Goal: Submit feedback/report problem

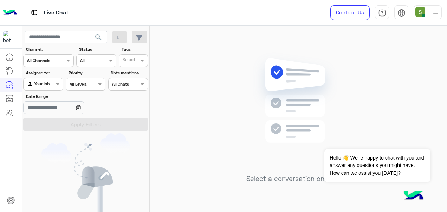
click at [431, 13] on img at bounding box center [435, 12] width 9 height 9
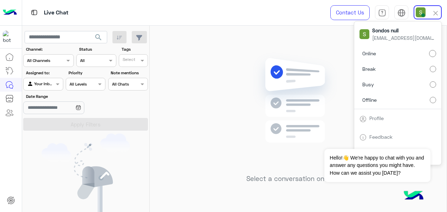
click at [389, 70] on label "Break" at bounding box center [398, 69] width 77 height 13
